Goal: Use online tool/utility: Utilize a website feature to perform a specific function

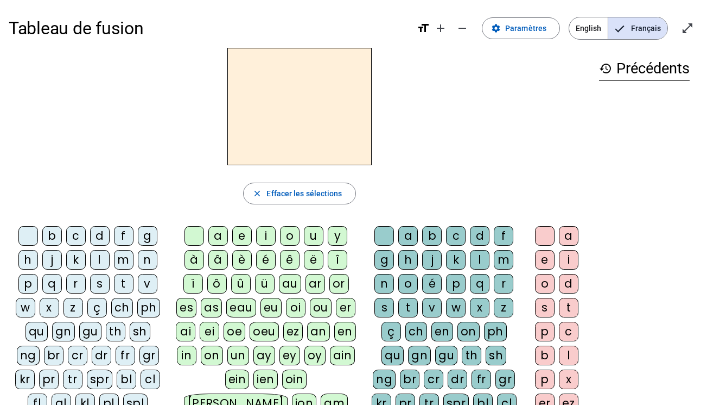
scroll to position [9, 0]
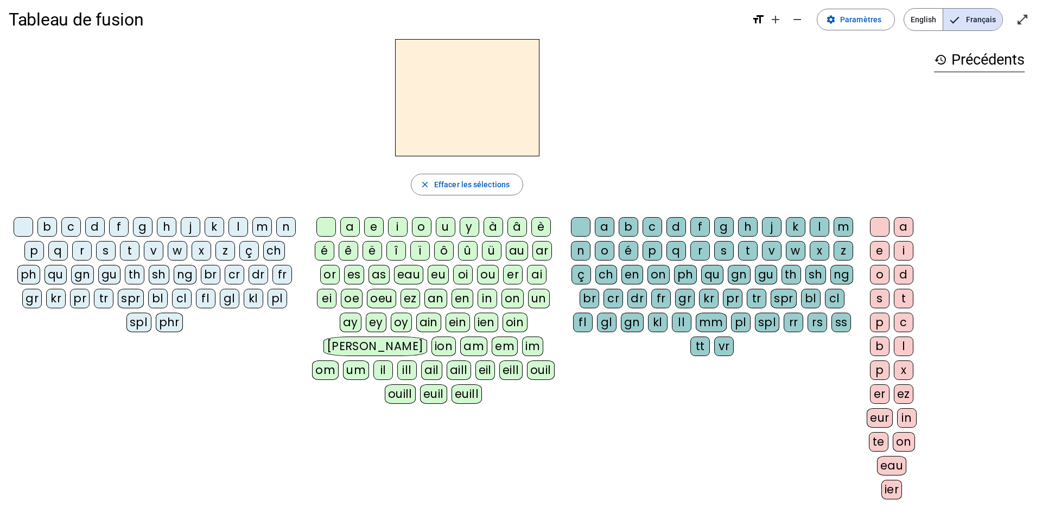
click at [266, 222] on div "m" at bounding box center [262, 227] width 20 height 20
click at [350, 224] on div "a" at bounding box center [350, 227] width 20 height 20
click at [125, 251] on div "t" at bounding box center [130, 251] width 20 height 20
click at [239, 222] on div "l" at bounding box center [239, 227] width 20 height 20
click at [378, 223] on div "e" at bounding box center [374, 227] width 20 height 20
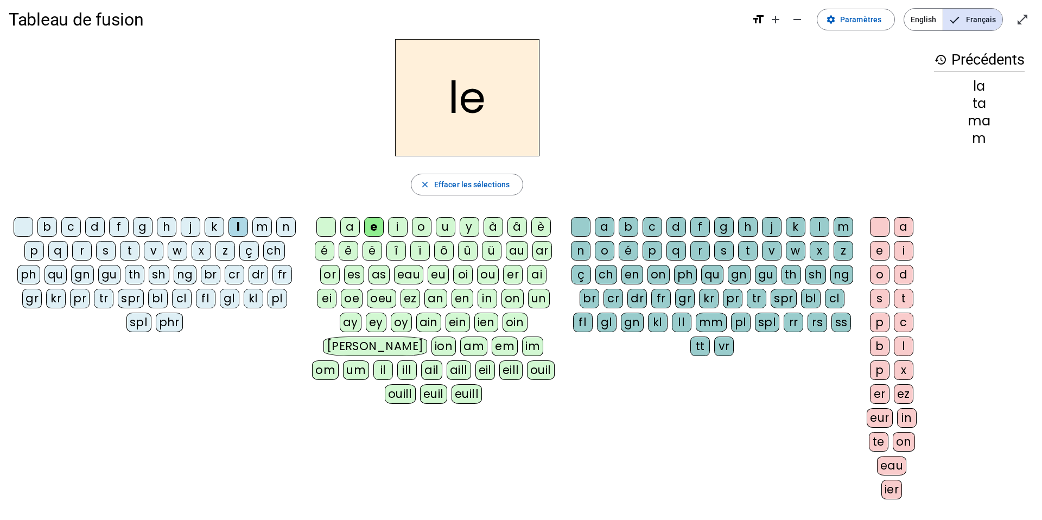
click at [448, 226] on div "u" at bounding box center [446, 227] width 20 height 20
click at [134, 247] on div "t" at bounding box center [130, 251] width 20 height 20
click at [91, 222] on div "d" at bounding box center [95, 227] width 20 height 20
click at [376, 231] on div "e" at bounding box center [374, 227] width 20 height 20
click at [263, 227] on div "m" at bounding box center [262, 227] width 20 height 20
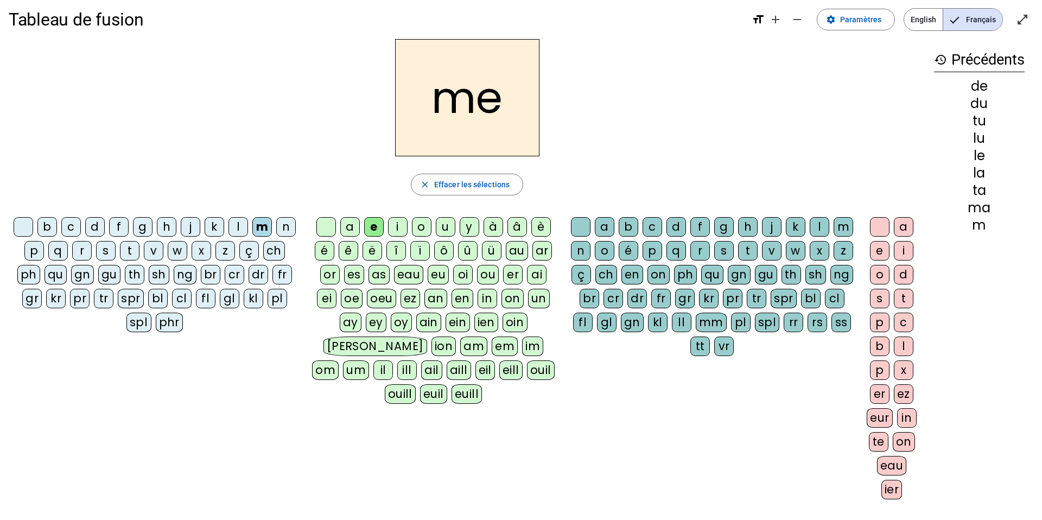
click at [188, 226] on div "j" at bounding box center [191, 227] width 20 height 20
